Goal: Transaction & Acquisition: Purchase product/service

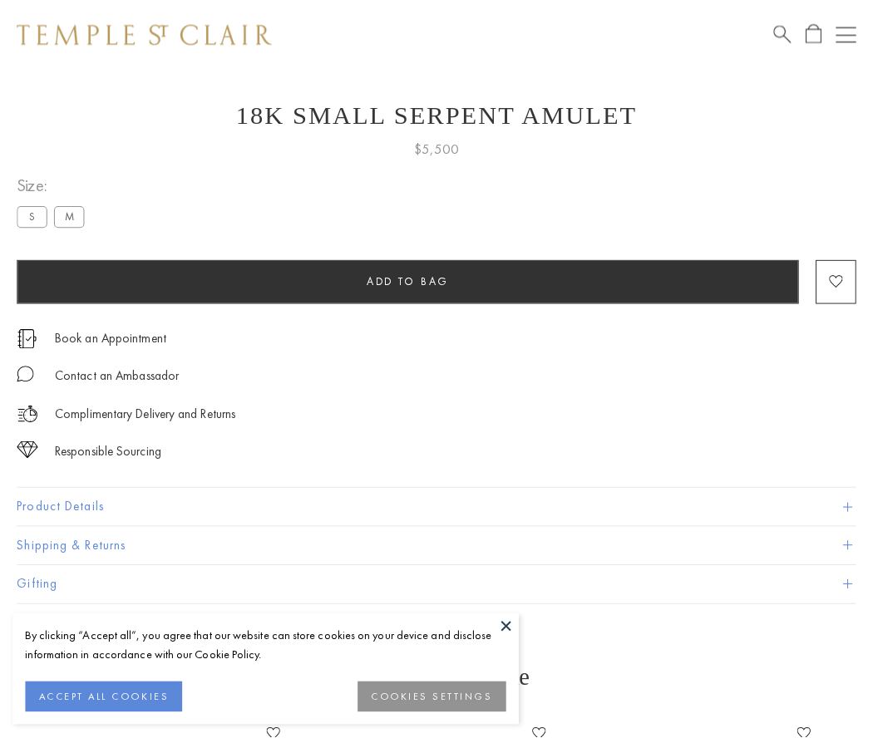
scroll to position [33, 0]
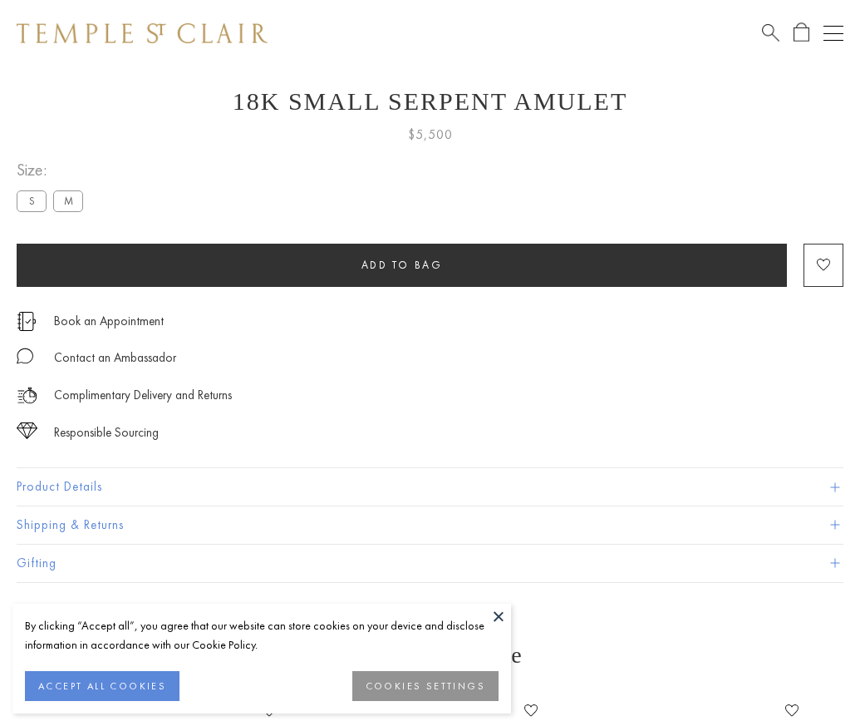
click at [401, 264] on span "Add to bag" at bounding box center [402, 265] width 81 height 14
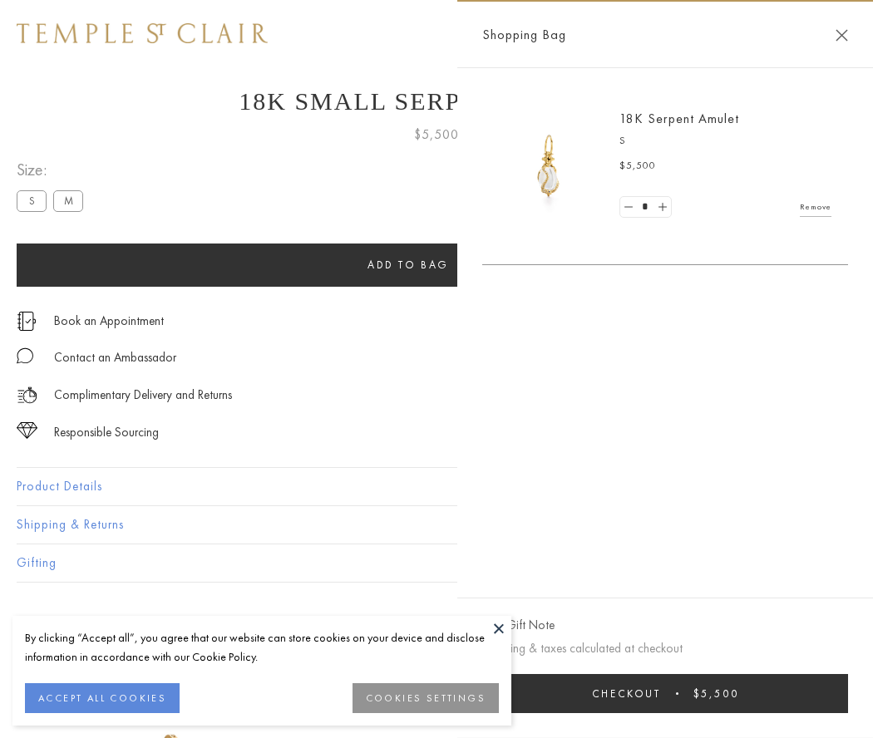
click at [665, 693] on button "Checkout $5,500" at bounding box center [665, 693] width 366 height 39
